Goal: Find specific page/section: Find specific page/section

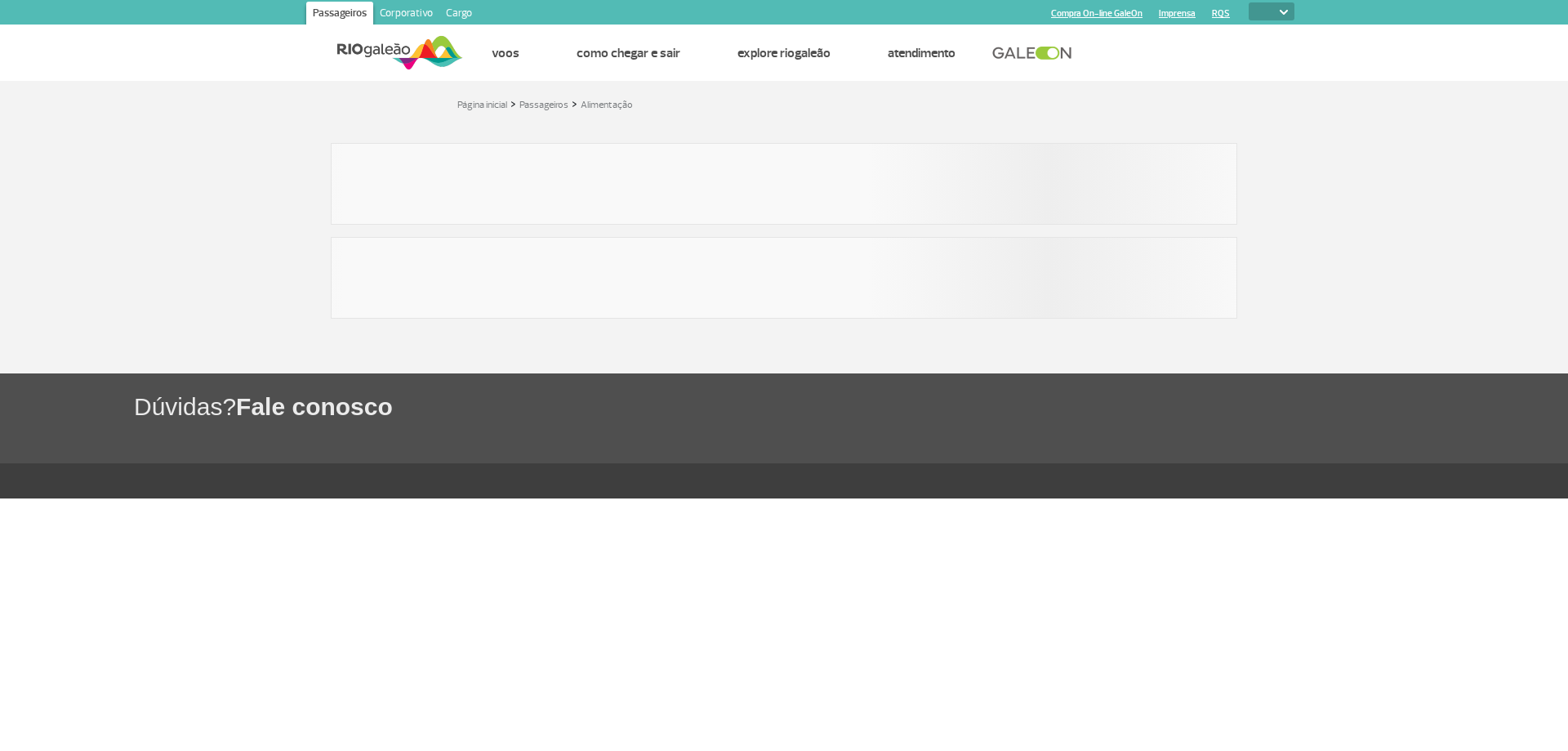
select select
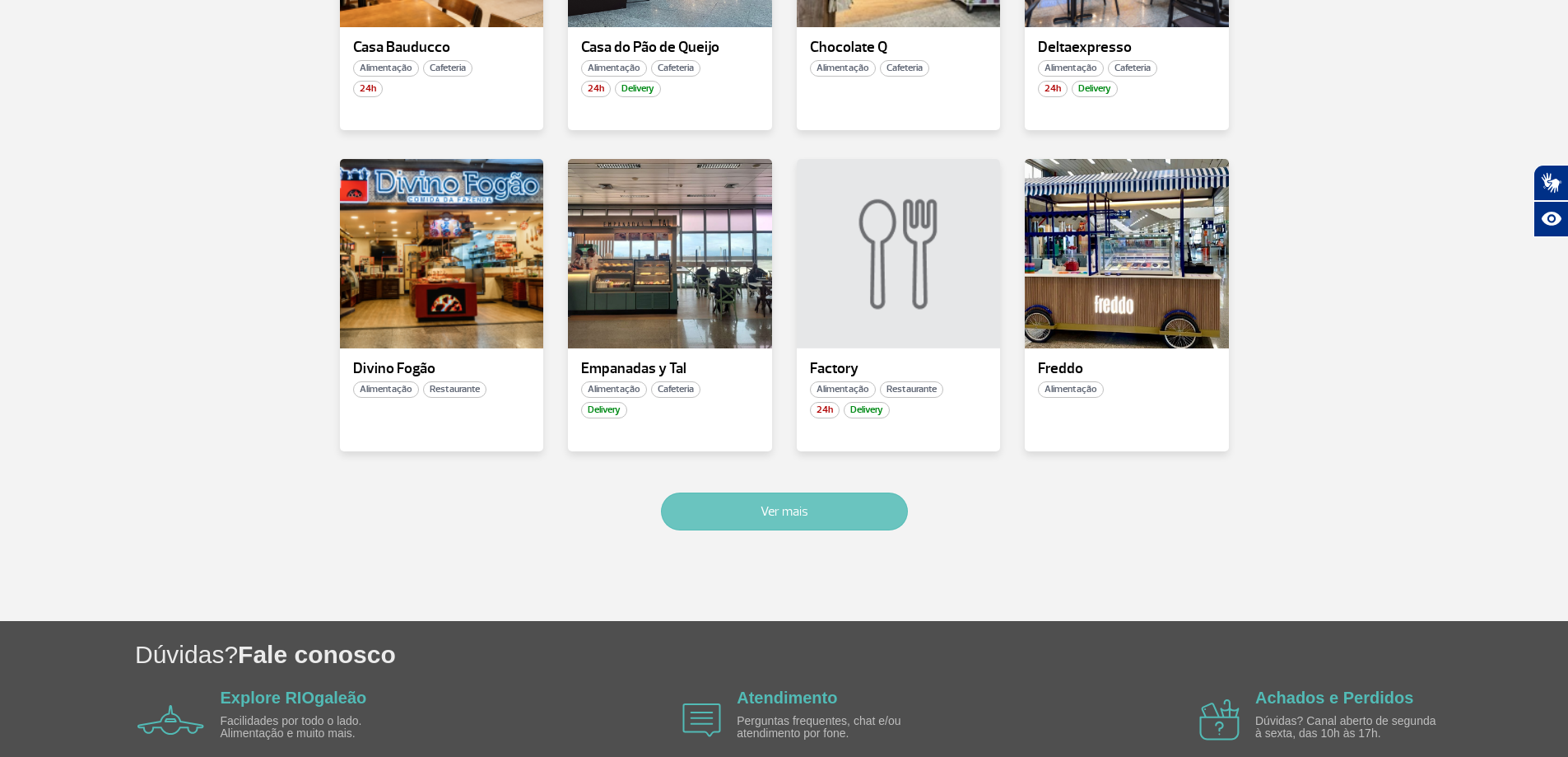
click at [758, 507] on button "Ver mais" at bounding box center [784, 511] width 247 height 38
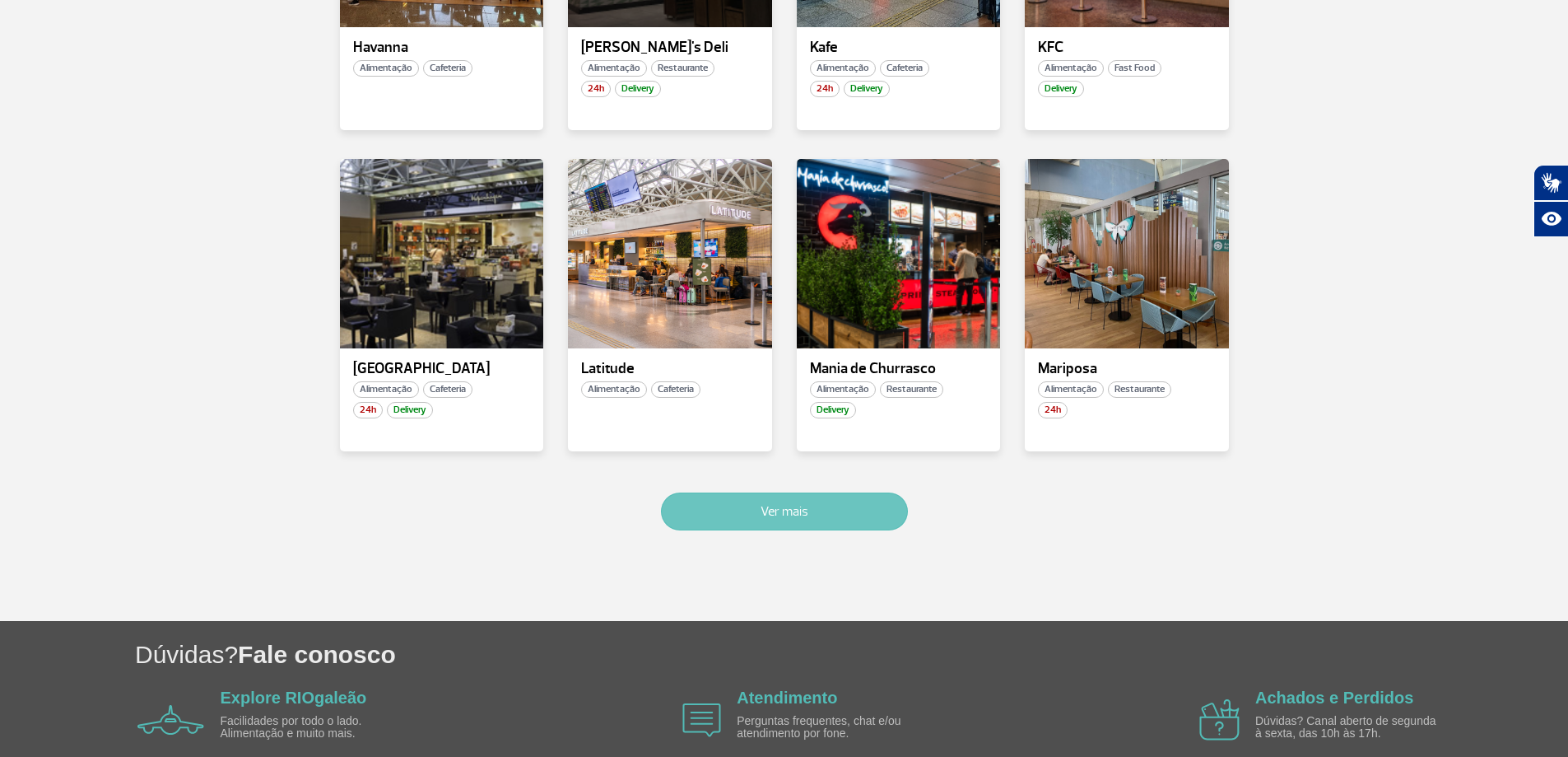
click at [825, 499] on button "Ver mais" at bounding box center [784, 511] width 247 height 38
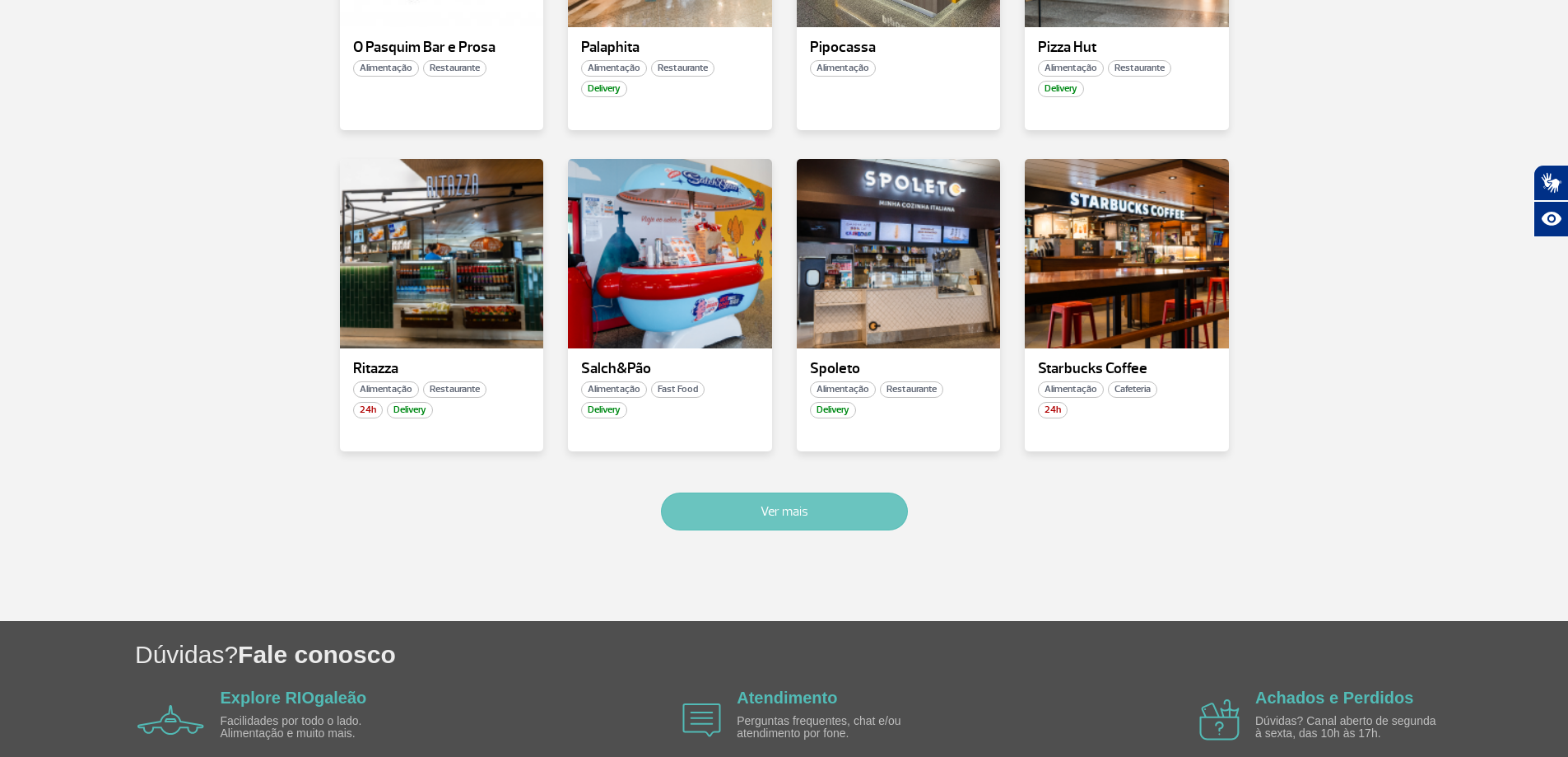
click at [773, 527] on button "Ver mais" at bounding box center [784, 511] width 247 height 38
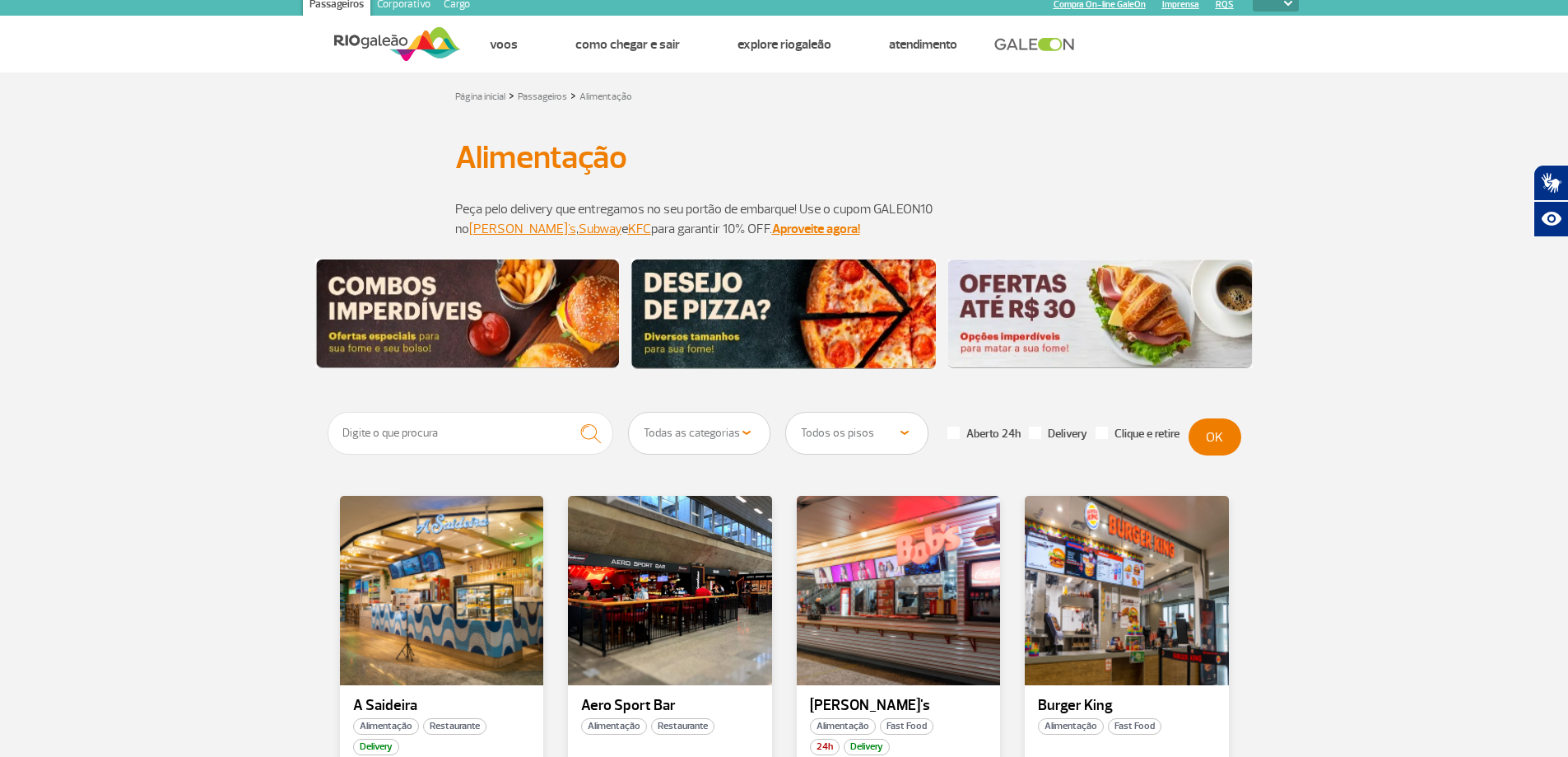
scroll to position [0, 0]
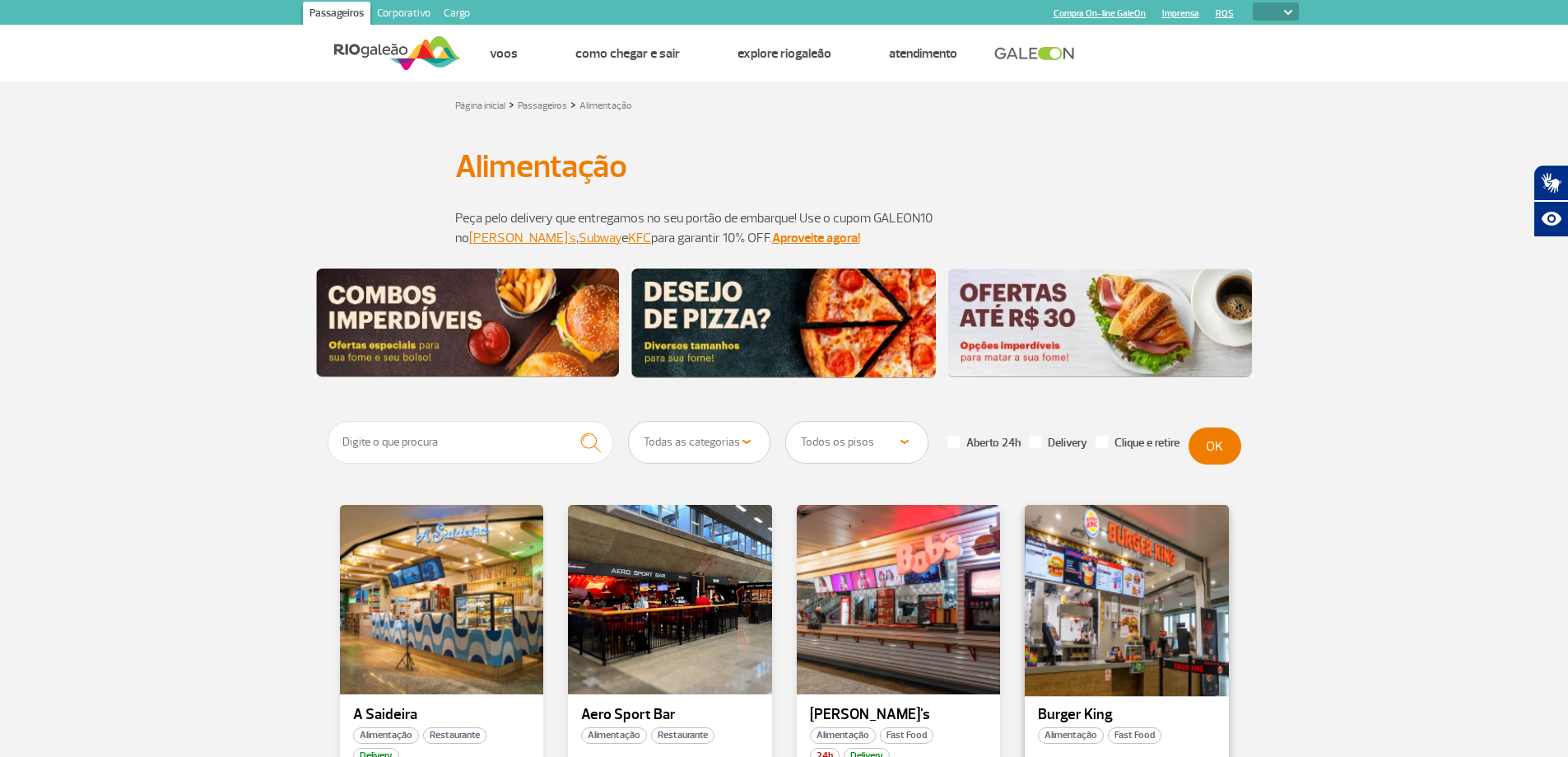
click at [1126, 604] on div at bounding box center [1127, 599] width 208 height 194
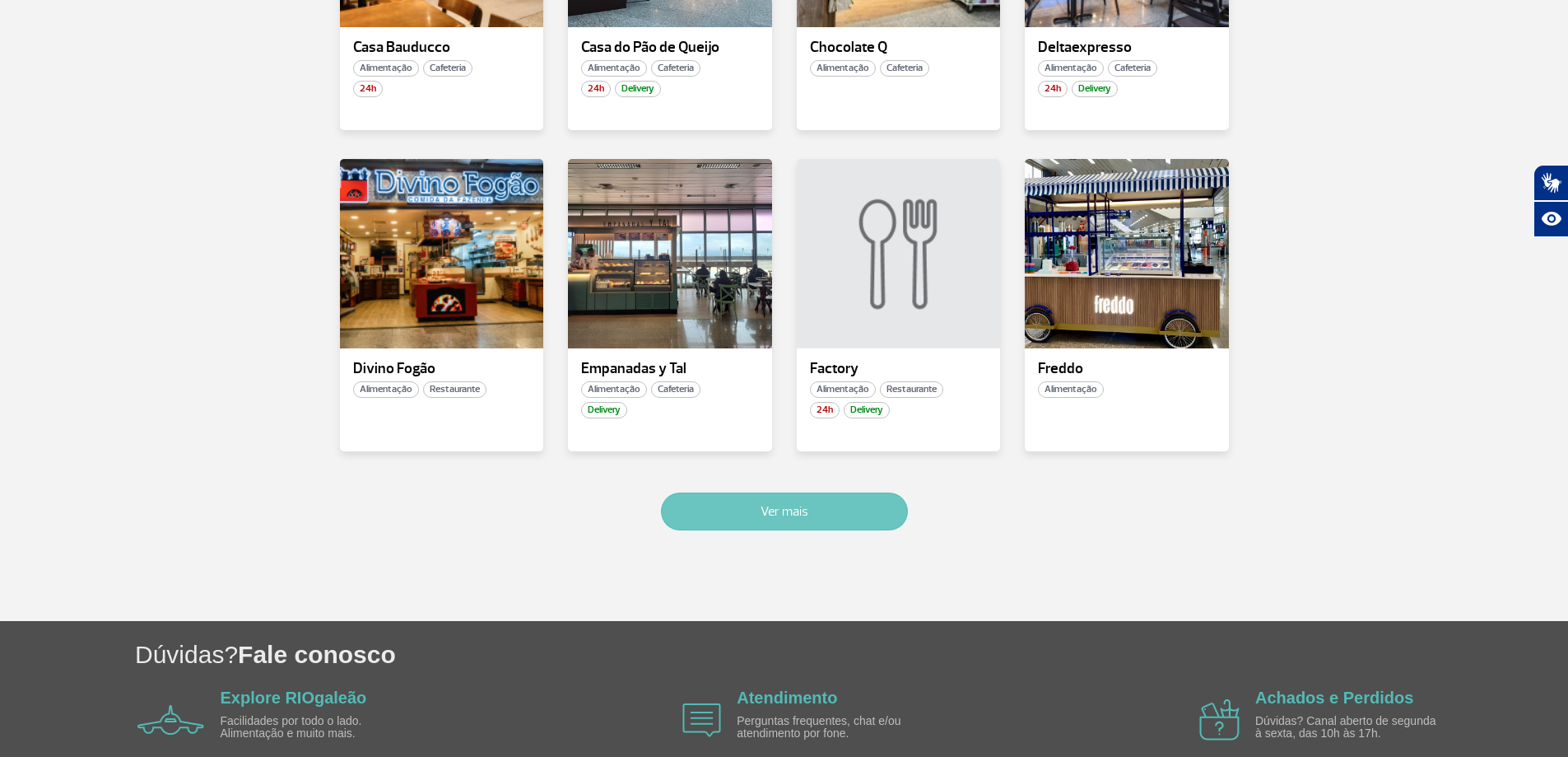
click at [826, 492] on button "Ver mais" at bounding box center [784, 511] width 247 height 38
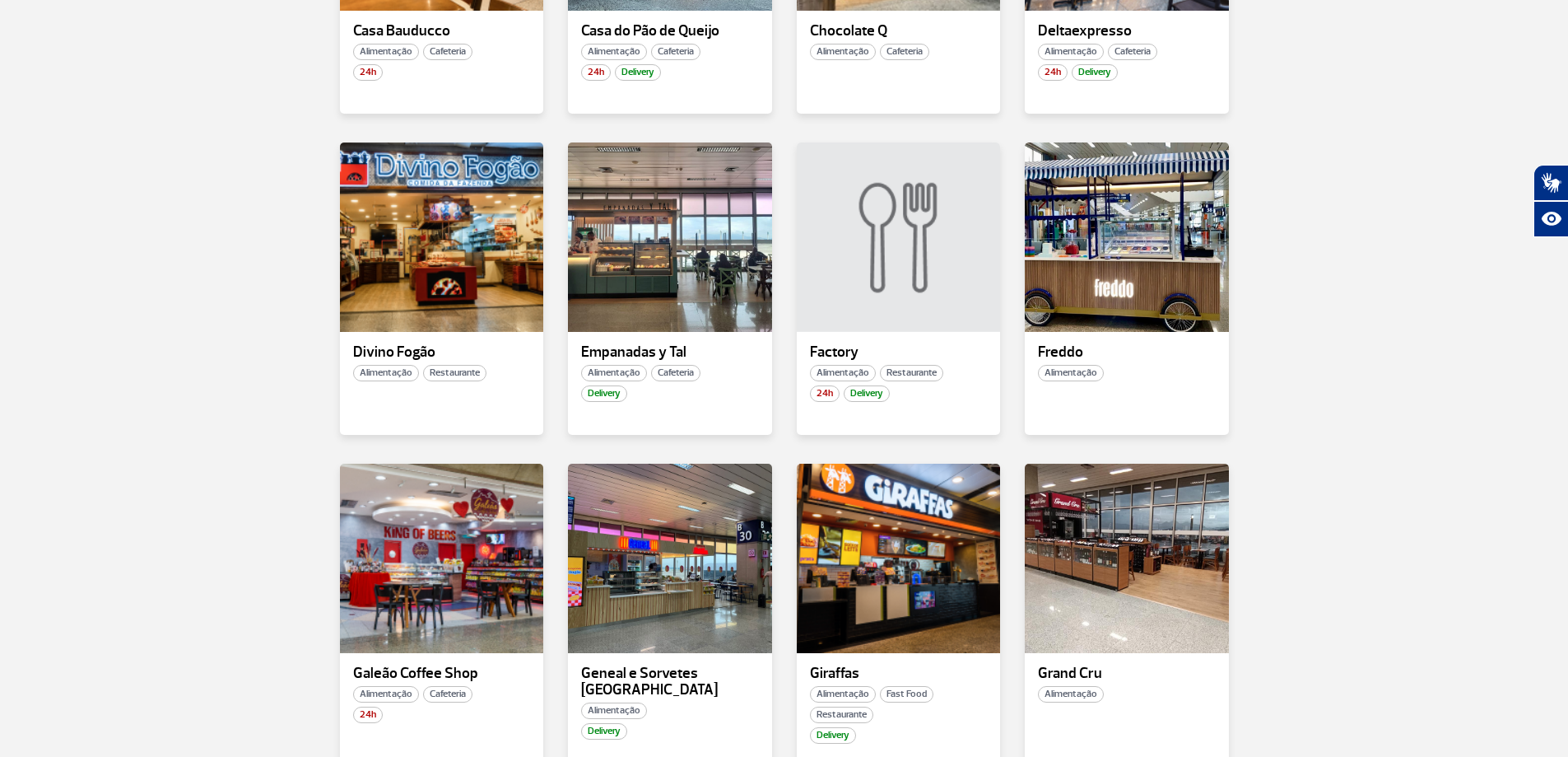
scroll to position [1972, 0]
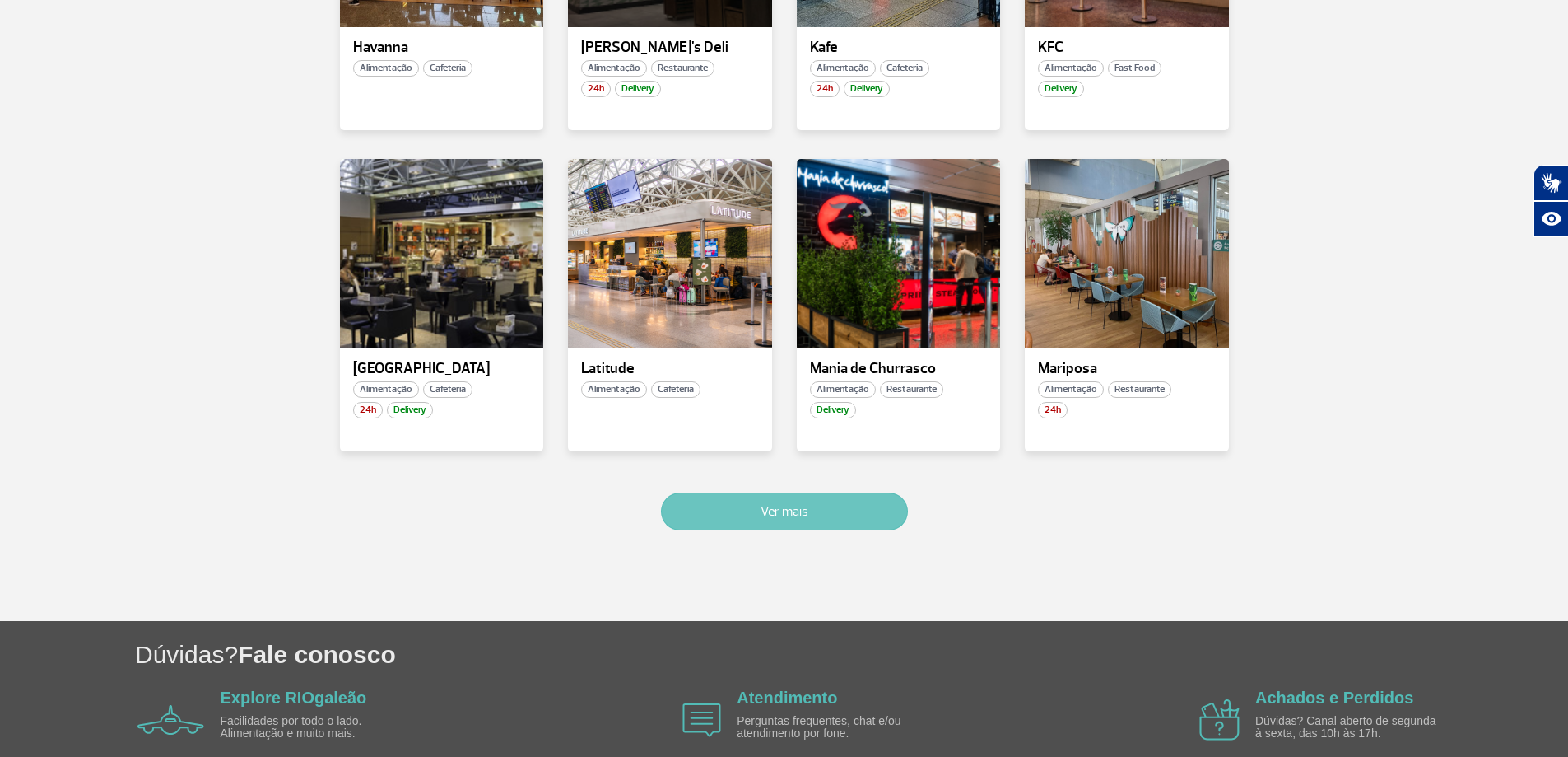
click at [877, 514] on button "Ver mais" at bounding box center [784, 511] width 247 height 38
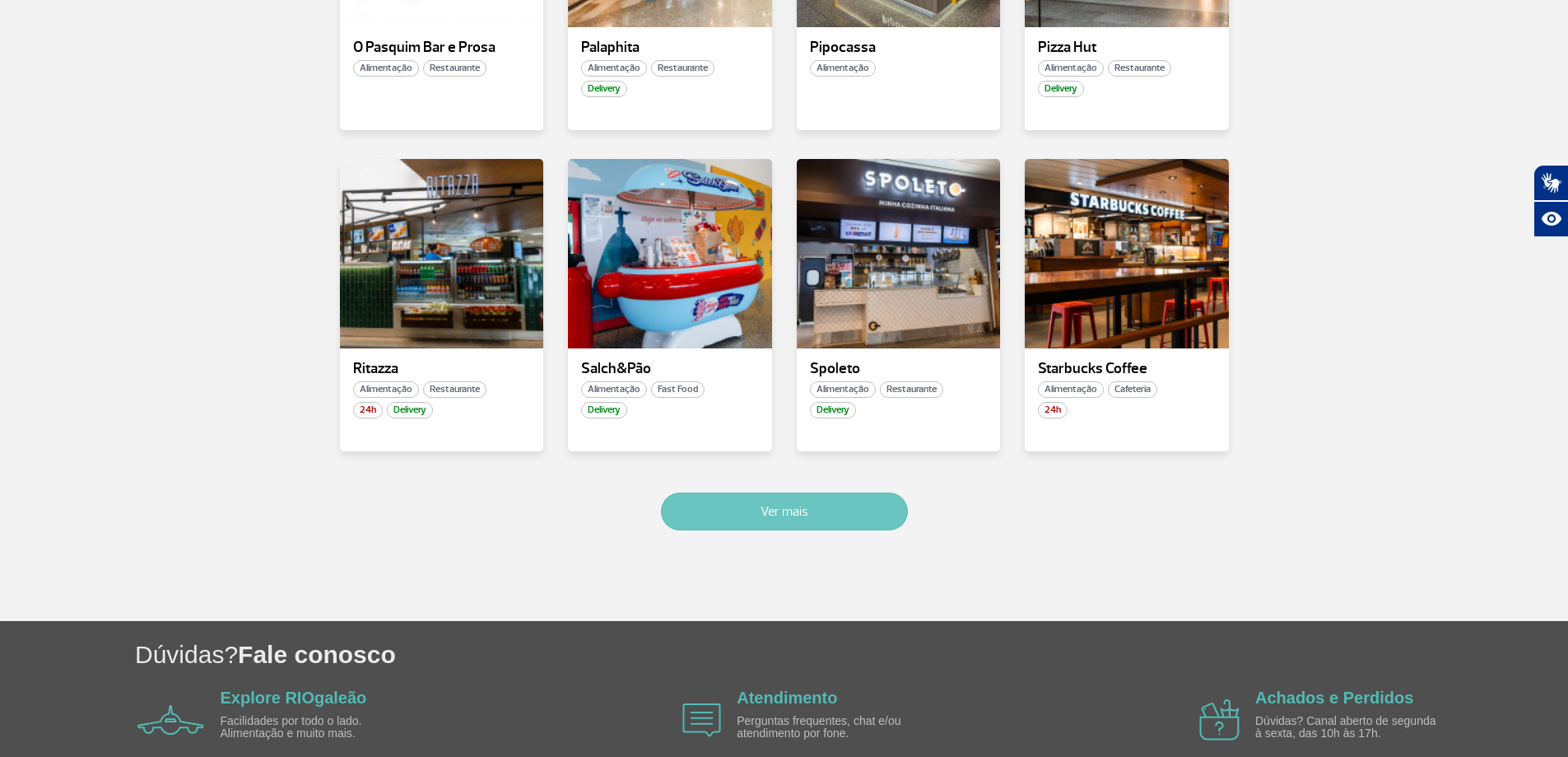
click at [819, 514] on button "Ver mais" at bounding box center [784, 511] width 247 height 38
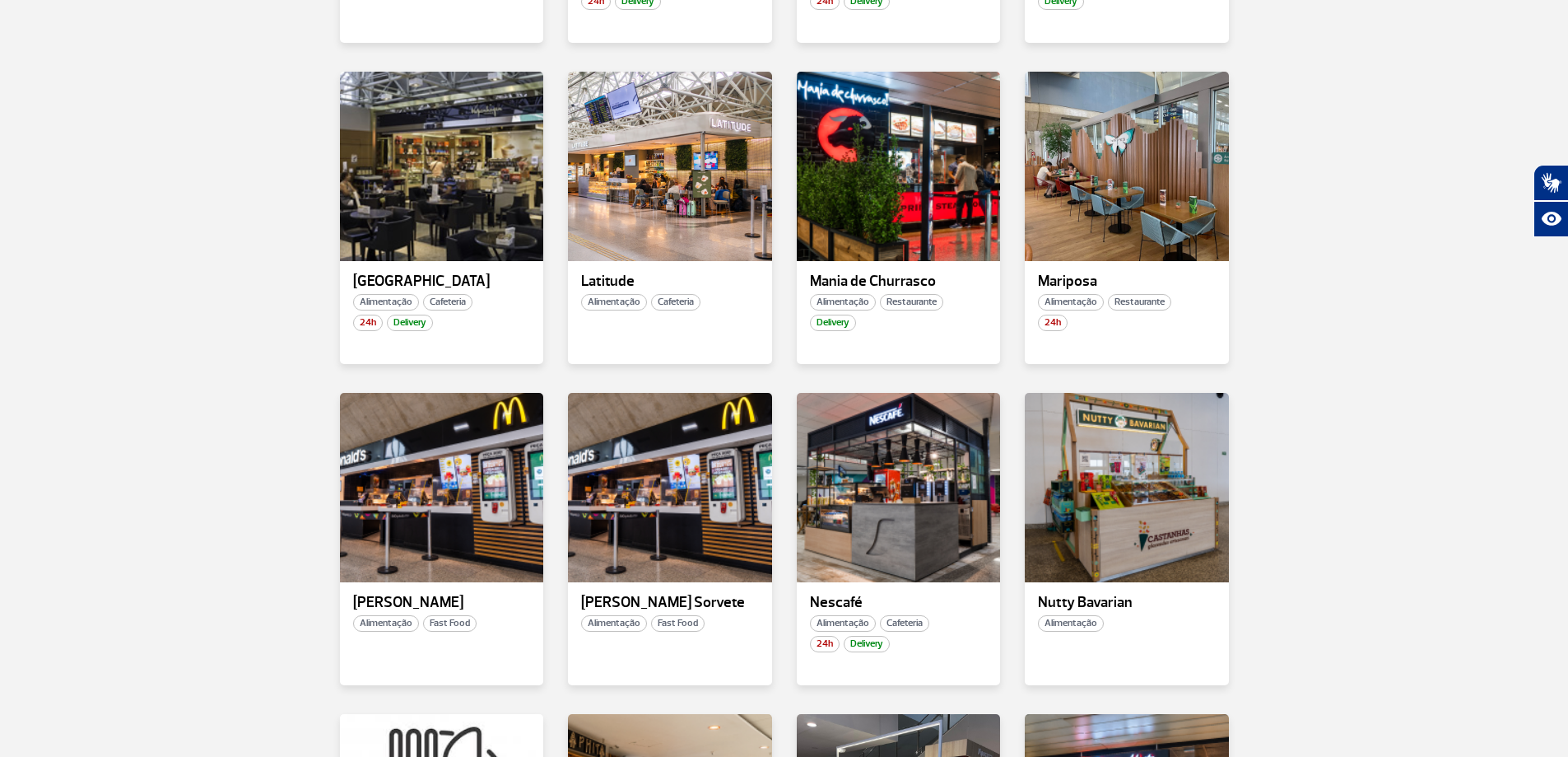
scroll to position [2056, 0]
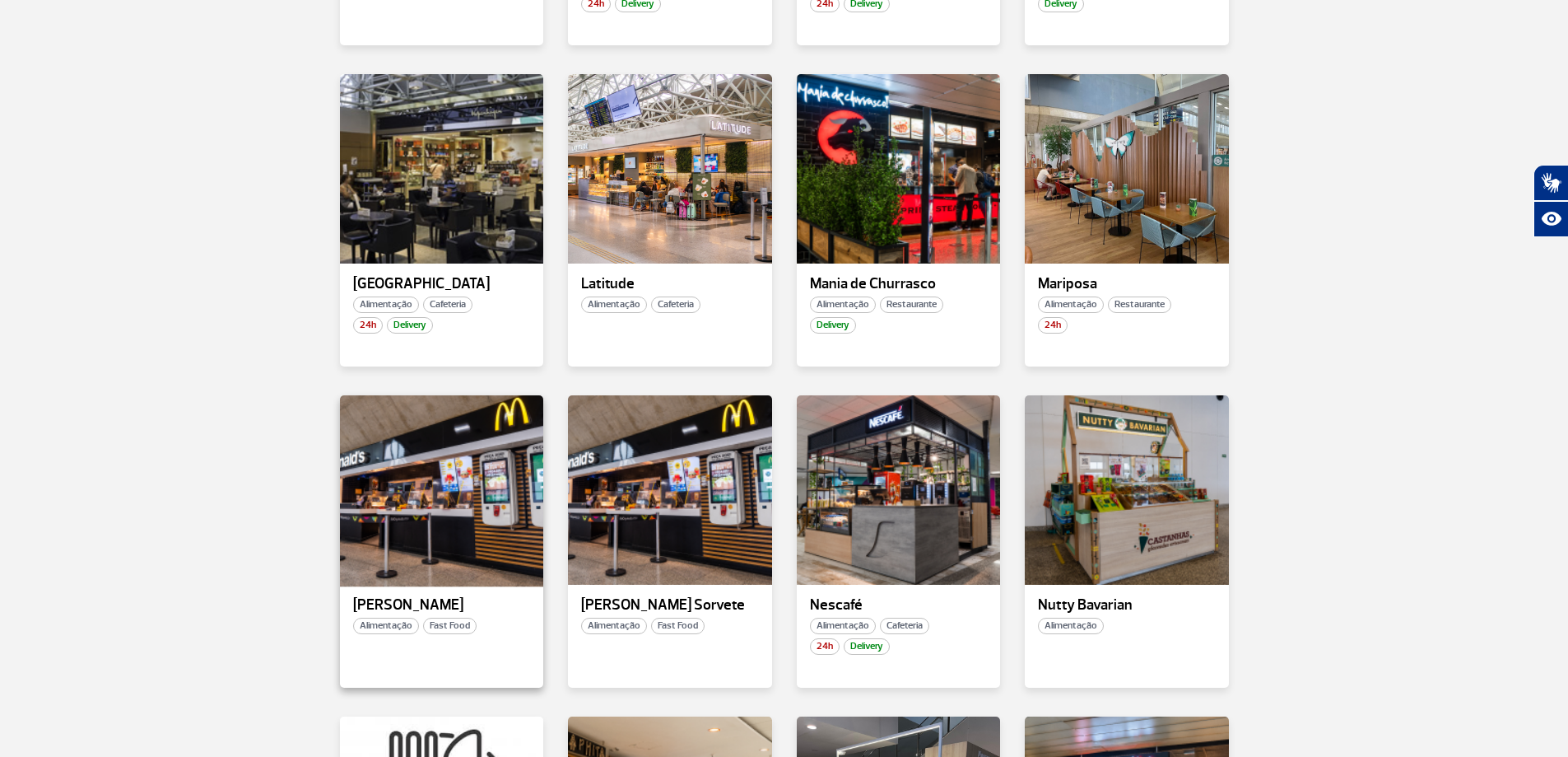
click at [464, 510] on div at bounding box center [441, 489] width 208 height 194
